Goal: Task Accomplishment & Management: Complete application form

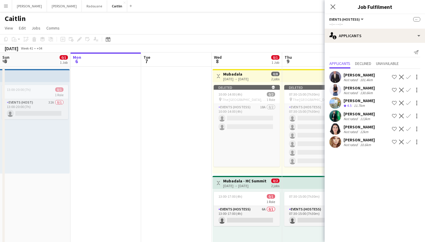
scroll to position [0, 168]
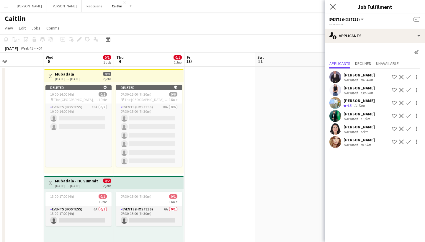
click at [330, 6] on app-icon "Close pop-in" at bounding box center [332, 7] width 9 height 9
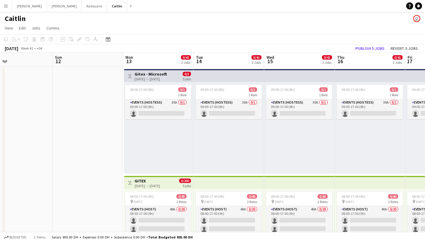
scroll to position [0, 300]
click at [151, 107] on app-card-role "Events (Hostess) 30A 0/1 09:00-17:00 (8h) single-neutral-actions" at bounding box center [158, 109] width 66 height 20
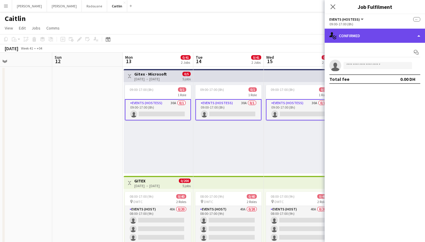
click at [359, 31] on div "single-neutral-actions-check-2 Confirmed" at bounding box center [374, 36] width 100 height 14
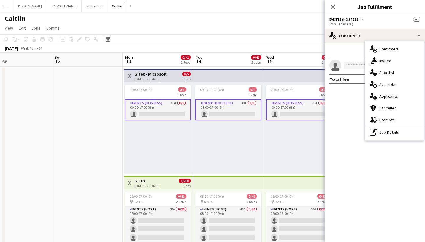
click at [385, 101] on div "single-neutral-actions-information Applicants" at bounding box center [394, 96] width 58 height 12
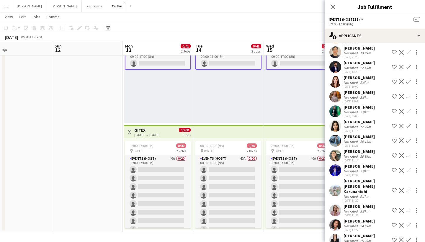
scroll to position [50, 0]
click at [359, 181] on div "[PERSON_NAME] [PERSON_NAME] Karunanidhi" at bounding box center [366, 186] width 46 height 16
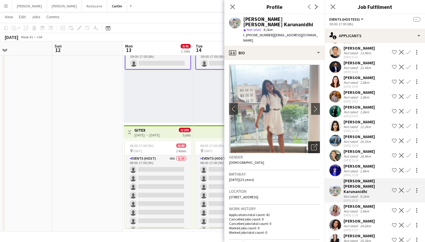
click at [314, 149] on icon "Open photos pop-in" at bounding box center [314, 147] width 6 height 6
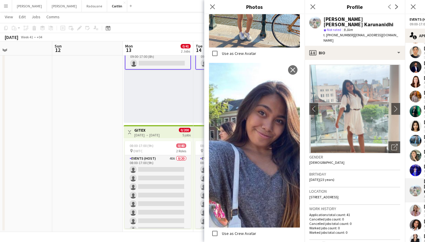
scroll to position [221, 0]
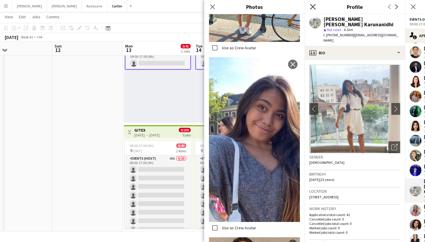
click at [313, 5] on icon "Close pop-in" at bounding box center [313, 7] width 6 height 6
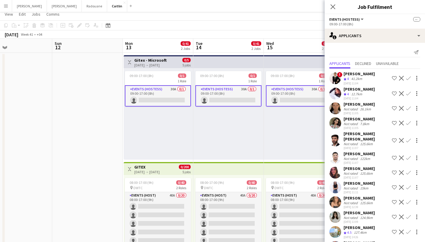
scroll to position [9, 0]
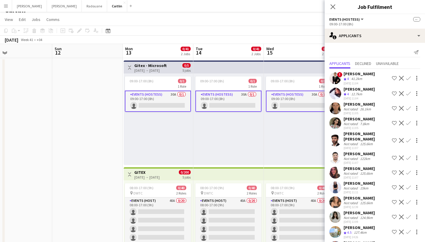
click at [357, 205] on div "[DATE] 12:39" at bounding box center [358, 207] width 31 height 4
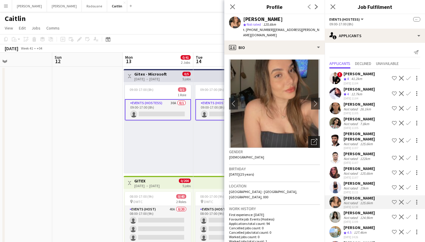
scroll to position [0, 0]
click at [315, 139] on icon "Open photos pop-in" at bounding box center [314, 142] width 6 height 6
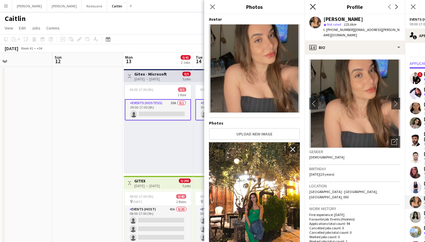
click at [311, 9] on icon at bounding box center [313, 7] width 6 height 6
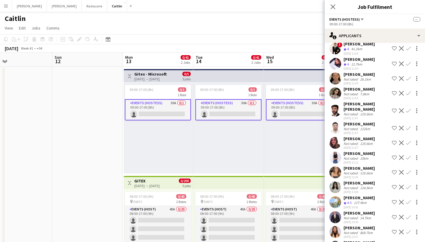
scroll to position [30, 0]
click at [0, 5] on button "Menu" at bounding box center [6, 6] width 12 height 12
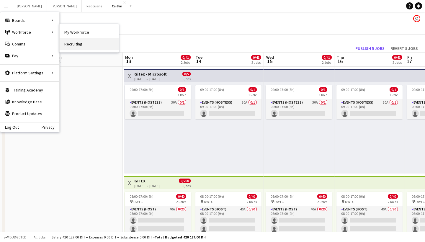
click at [76, 42] on link "Recruiting" at bounding box center [89, 44] width 59 height 12
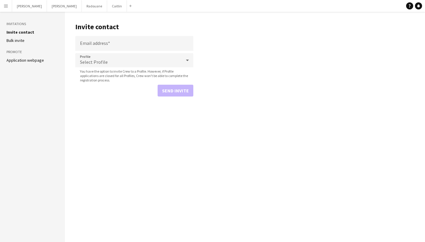
click at [119, 34] on header "Invite contact" at bounding box center [134, 27] width 118 height 18
click at [120, 37] on input "Email address" at bounding box center [134, 43] width 118 height 15
paste input "**********"
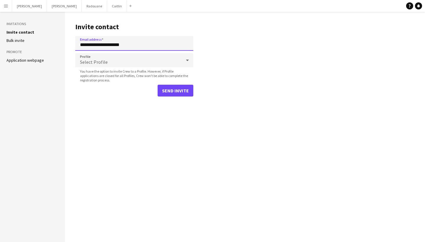
type input "**********"
click at [174, 62] on div "Select Profile" at bounding box center [128, 60] width 106 height 14
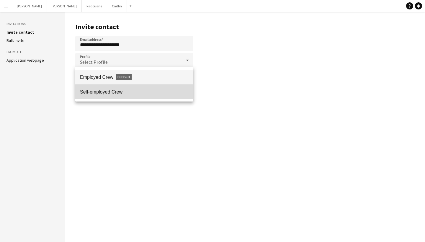
click at [173, 92] on span "Self-employed Crew" at bounding box center [134, 92] width 109 height 6
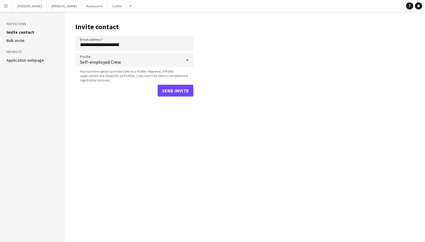
click at [188, 92] on button "Send invite" at bounding box center [175, 91] width 36 height 12
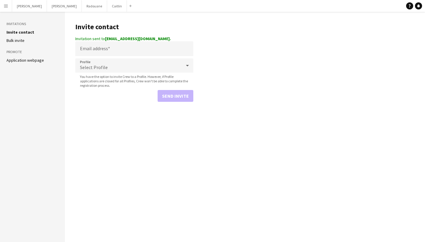
click at [4, 10] on button "Menu" at bounding box center [6, 6] width 12 height 12
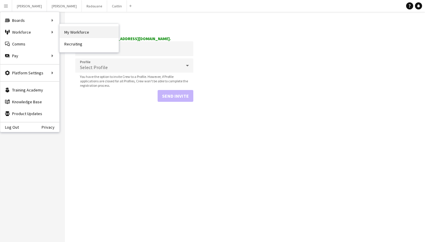
click at [95, 30] on link "My Workforce" at bounding box center [89, 32] width 59 height 12
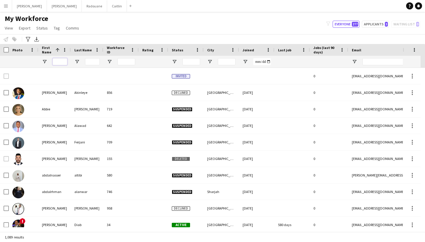
click at [63, 60] on input "First Name Filter Input" at bounding box center [59, 61] width 15 height 7
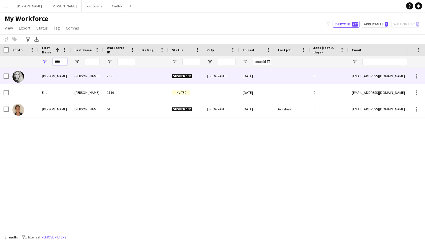
type input "****"
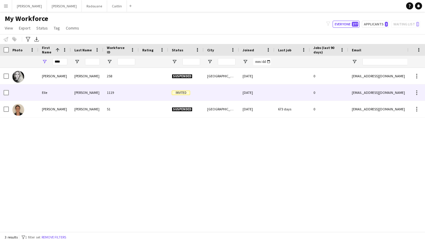
drag, startPoint x: 62, startPoint y: 72, endPoint x: 68, endPoint y: 99, distance: 27.8
click at [68, 99] on div "Elle" at bounding box center [54, 92] width 32 height 16
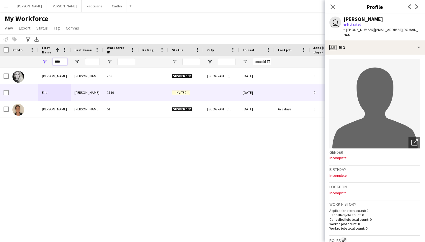
click at [62, 65] on input "****" at bounding box center [59, 61] width 15 height 7
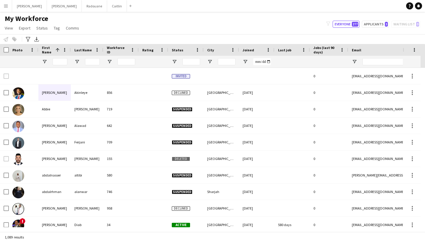
click at [274, 37] on div "Notify workforce Add to tag Select at least one crew to tag him or her. Advance…" at bounding box center [212, 39] width 425 height 10
click at [6, 10] on button "Menu" at bounding box center [6, 6] width 12 height 12
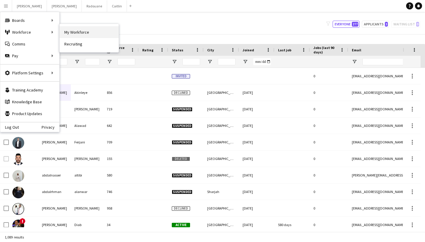
click at [80, 29] on link "My Workforce" at bounding box center [89, 32] width 59 height 12
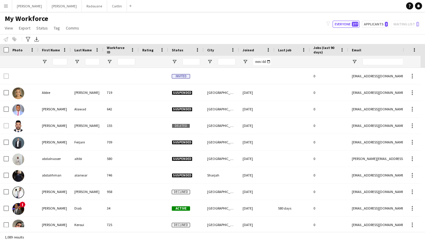
type input "**********"
